Goal: Information Seeking & Learning: Learn about a topic

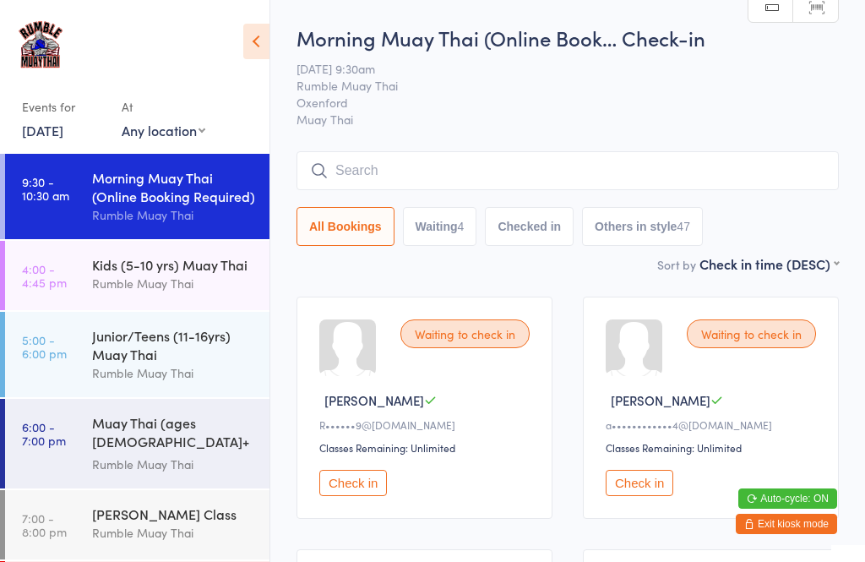
click at [175, 283] on div "Rumble Muay Thai" at bounding box center [173, 283] width 163 height 19
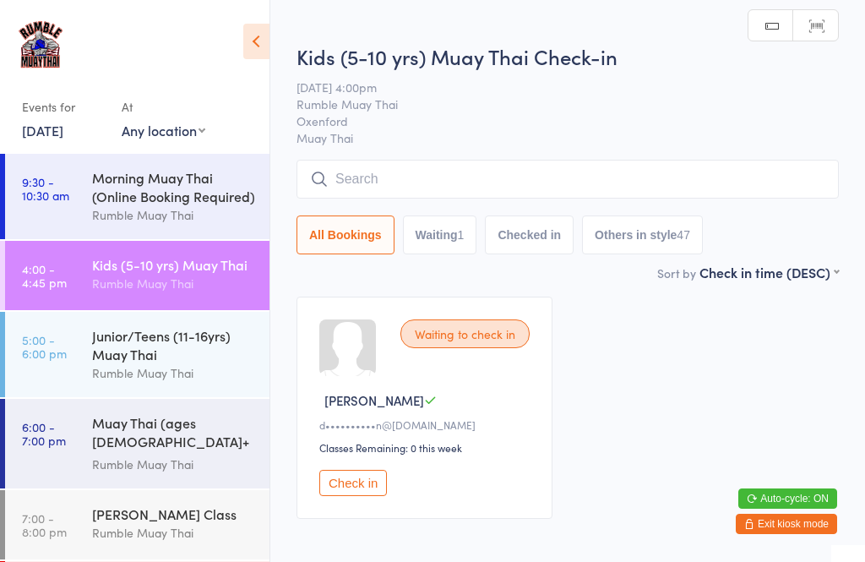
click at [186, 355] on div "Junior/Teens (11-16yrs) Muay Thai" at bounding box center [173, 344] width 163 height 37
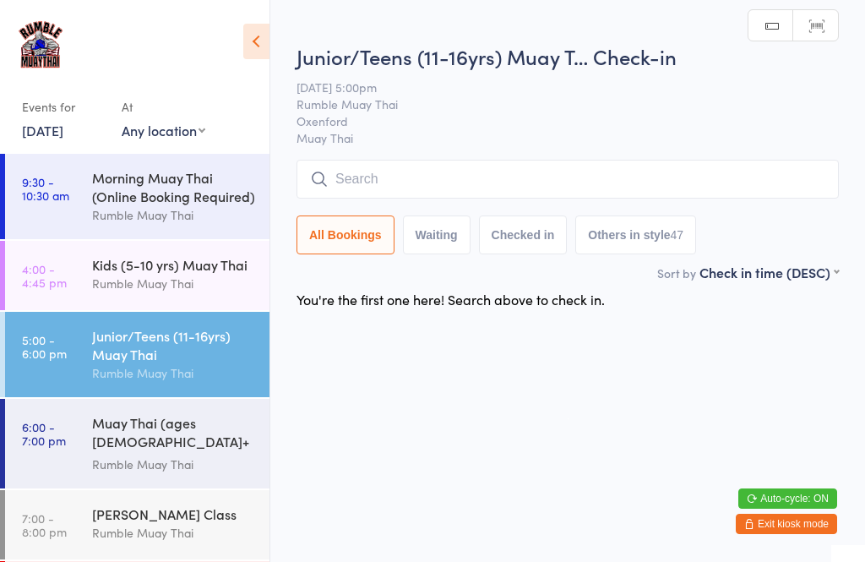
click at [196, 188] on div "Morning Muay Thai (Online Booking Required)" at bounding box center [173, 186] width 163 height 37
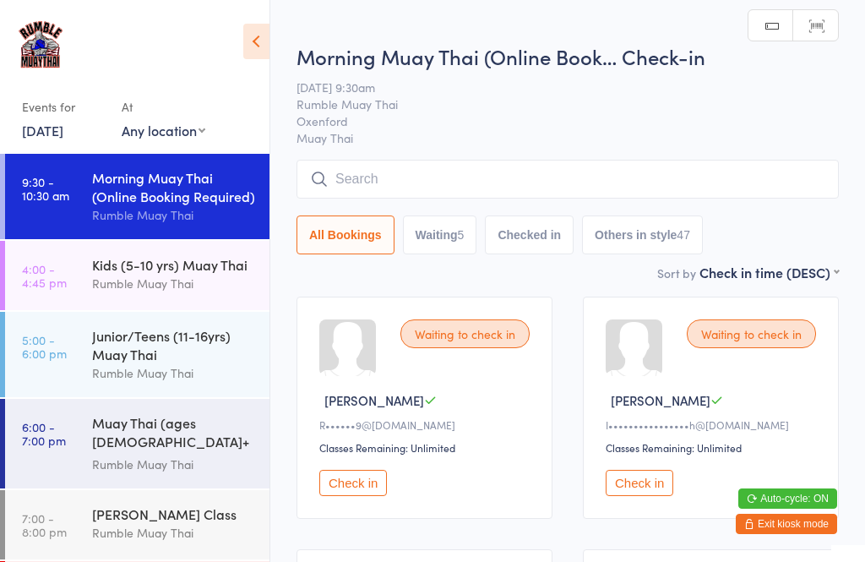
click at [194, 263] on div "Kids (5-10 yrs) Muay Thai" at bounding box center [173, 264] width 163 height 19
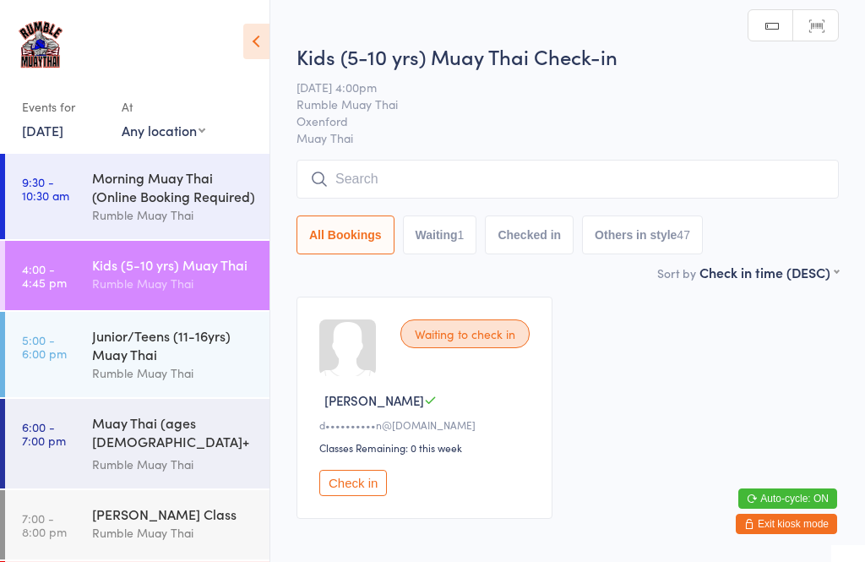
click at [179, 439] on div "Muay Thai (ages [DEMOGRAPHIC_DATA]+ yrs)" at bounding box center [173, 433] width 163 height 41
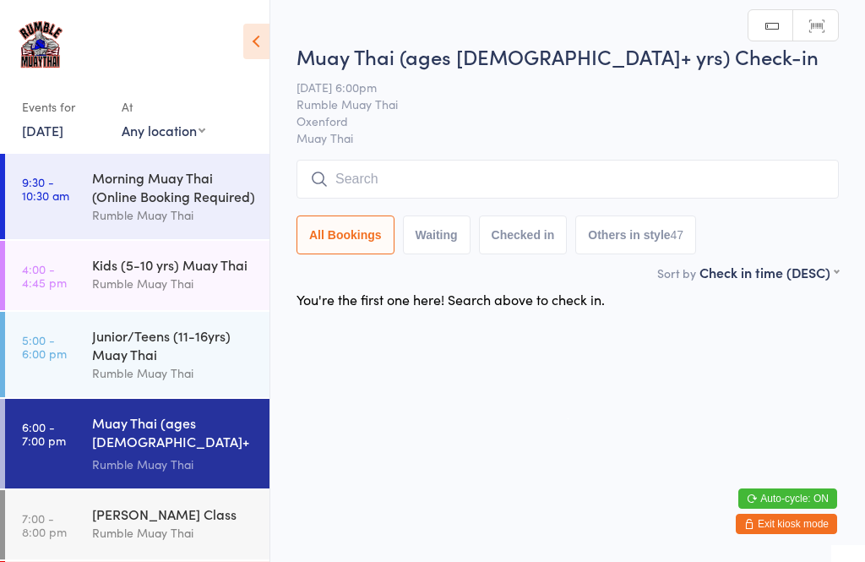
click at [166, 363] on div "Junior/Teens (11-16yrs) Muay Thai" at bounding box center [173, 344] width 163 height 37
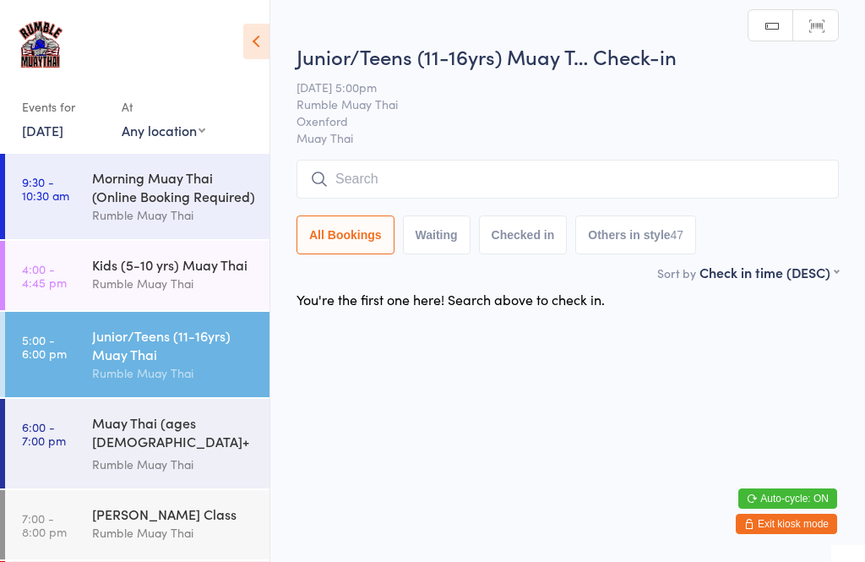
click at [178, 193] on div "Morning Muay Thai (Online Booking Required)" at bounding box center [173, 186] width 163 height 37
